Goal: Complete application form: Complete application form

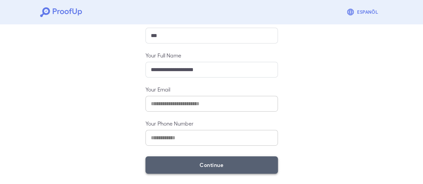
click at [202, 172] on button "Continue" at bounding box center [212, 165] width 132 height 17
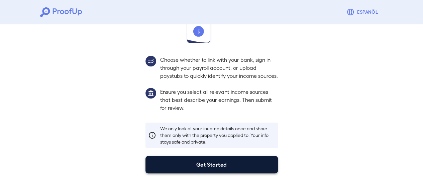
click at [201, 172] on button "Get Started" at bounding box center [212, 164] width 132 height 17
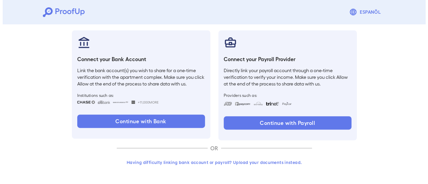
scroll to position [71, 0]
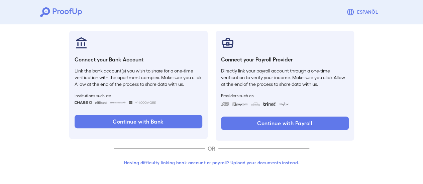
click at [256, 164] on button "Having difficulty linking bank account or payroll? Upload your documents instea…" at bounding box center [211, 163] width 195 height 12
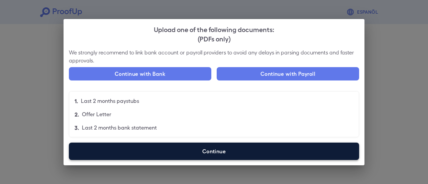
click at [182, 155] on label "Continue" at bounding box center [214, 151] width 290 height 17
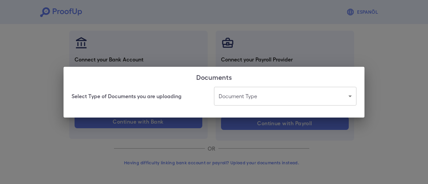
click at [263, 96] on body "Espanõl Go back How Would You Like to Verify Your Income? There are multiple wa…" at bounding box center [214, 57] width 428 height 256
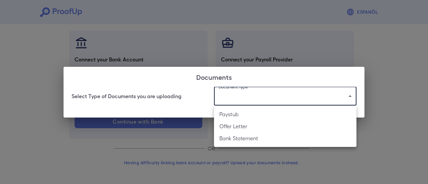
click at [250, 143] on li "Bank Statement" at bounding box center [285, 138] width 143 height 12
type input "**********"
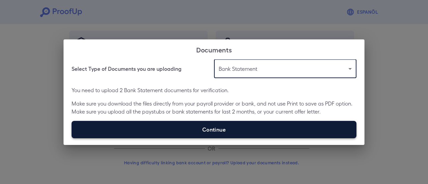
click at [198, 134] on label "Continue" at bounding box center [214, 129] width 285 height 17
click at [72, 138] on input "Continue" at bounding box center [72, 138] width 0 height 0
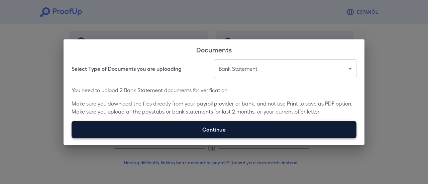
type input "**********"
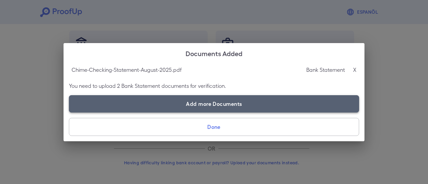
click at [181, 104] on label "Add more Documents" at bounding box center [214, 103] width 290 height 17
click at [69, 112] on input "Add more Documents" at bounding box center [69, 112] width 0 height 0
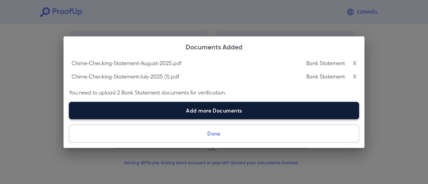
click at [169, 110] on label "Add more Documents" at bounding box center [214, 110] width 290 height 17
click at [69, 119] on input "Add more Documents" at bounding box center [69, 119] width 0 height 0
type input "**********"
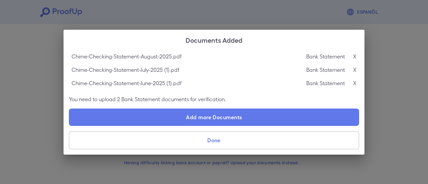
click at [255, 141] on button "Done" at bounding box center [214, 140] width 290 height 18
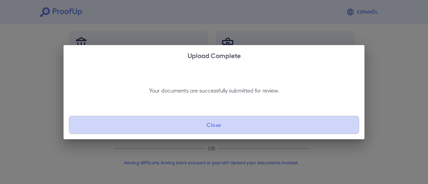
click at [232, 121] on button "Close" at bounding box center [214, 125] width 290 height 18
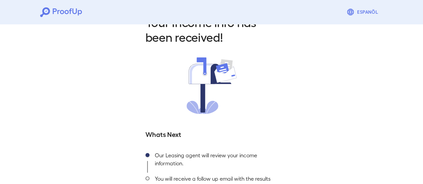
scroll to position [72, 0]
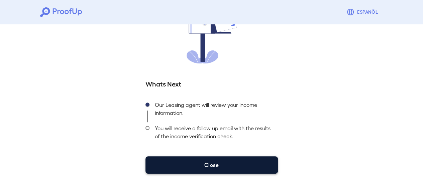
click at [205, 164] on button "Close" at bounding box center [212, 165] width 132 height 17
